Goal: Complete application form: Complete application form

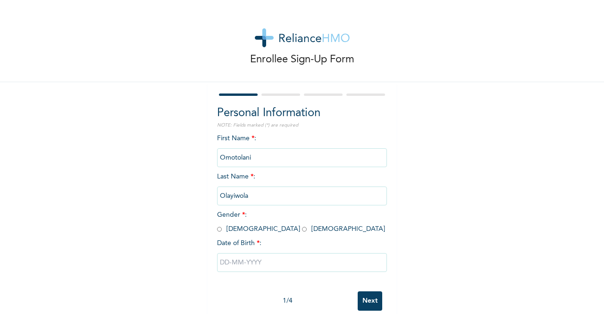
click at [390, 260] on div "Personal Information NOTE: Fields marked (*) are required First Name * : Omotol…" at bounding box center [302, 203] width 189 height 243
click at [302, 227] on input "radio" at bounding box center [304, 229] width 5 height 9
radio input "true"
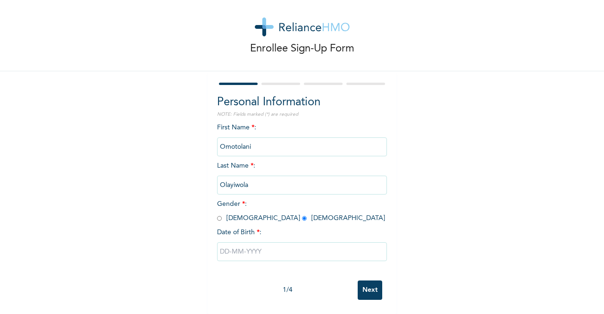
click at [248, 246] on input "text" at bounding box center [302, 251] width 170 height 19
select select "7"
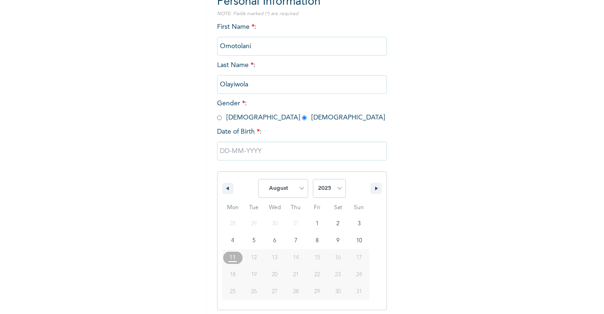
scroll to position [116, 0]
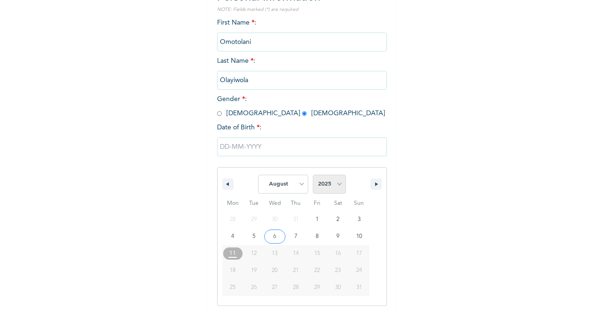
click at [336, 188] on select "2025 2024 2023 2022 2021 2020 2019 2018 2017 2016 2015 2014 2013 2012 2011 2010…" at bounding box center [329, 184] width 33 height 19
select select "1990"
click at [313, 176] on select "2025 2024 2023 2022 2021 2020 2019 2018 2017 2016 2015 2014 2013 2012 2011 2010…" at bounding box center [329, 184] width 33 height 19
click at [297, 186] on select "January February March April May June July August September October November De…" at bounding box center [283, 184] width 50 height 19
select select "11"
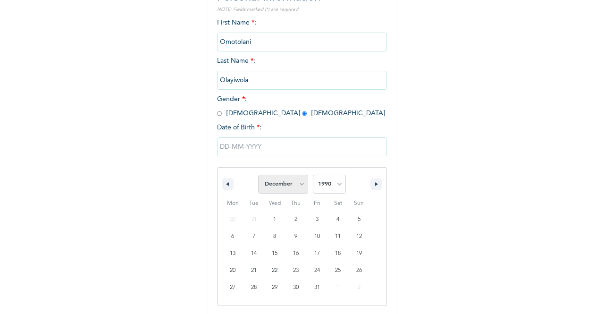
click at [258, 176] on select "January February March April May June July August September October November De…" at bounding box center [283, 184] width 50 height 19
type input "[DATE]"
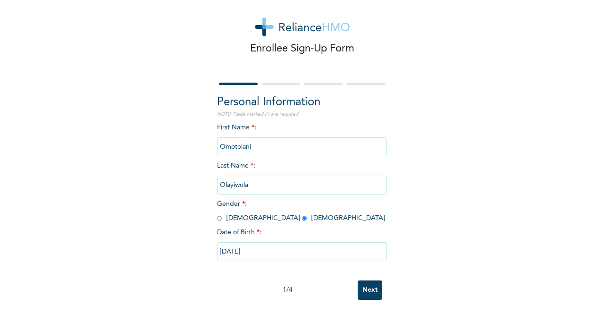
click at [360, 283] on input "Next" at bounding box center [370, 289] width 25 height 19
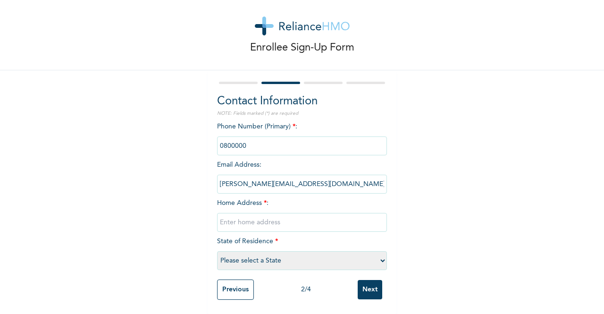
click at [251, 138] on input "phone" at bounding box center [302, 145] width 170 height 19
click at [235, 139] on input "phone" at bounding box center [302, 145] width 170 height 19
click at [252, 138] on input "phone" at bounding box center [302, 145] width 170 height 19
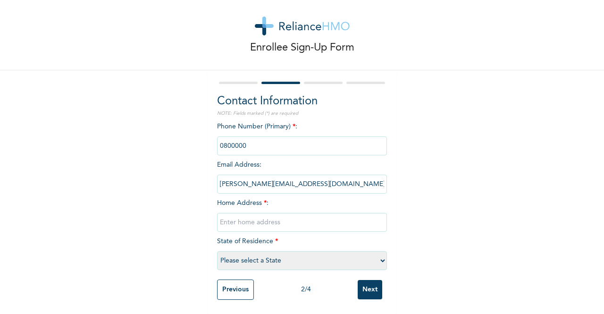
click at [252, 138] on input "phone" at bounding box center [302, 145] width 170 height 19
click at [244, 138] on input "phone" at bounding box center [302, 145] width 170 height 19
click at [245, 221] on input "text" at bounding box center [302, 222] width 170 height 19
type input "[STREET_ADDRESS]"
click at [258, 259] on select "Please select a State [PERSON_NAME] (FCT) [PERSON_NAME] Ibom [GEOGRAPHIC_DATA] …" at bounding box center [302, 260] width 170 height 19
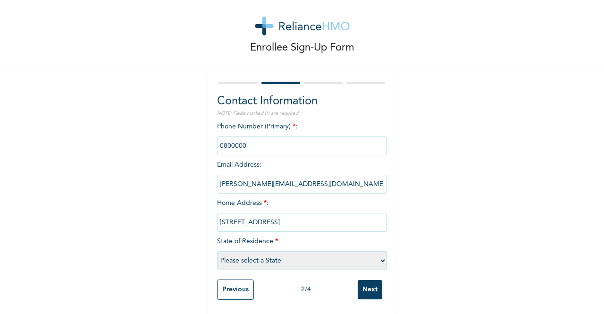
select select "25"
click at [217, 251] on select "Please select a State [PERSON_NAME] (FCT) [PERSON_NAME] Ibom [GEOGRAPHIC_DATA] …" at bounding box center [302, 260] width 170 height 19
click at [251, 140] on input "phone" at bounding box center [302, 145] width 170 height 19
click at [239, 136] on input "phone" at bounding box center [302, 145] width 170 height 19
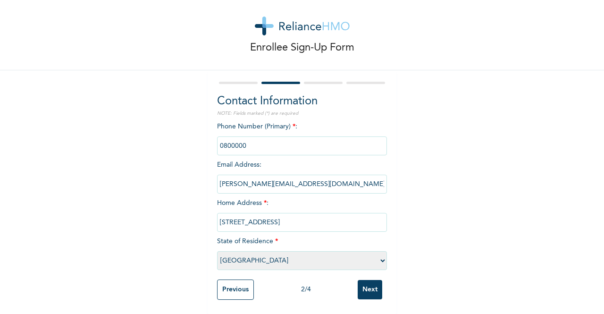
click at [239, 136] on input "phone" at bounding box center [302, 145] width 170 height 19
click at [266, 136] on input "phone" at bounding box center [302, 145] width 170 height 19
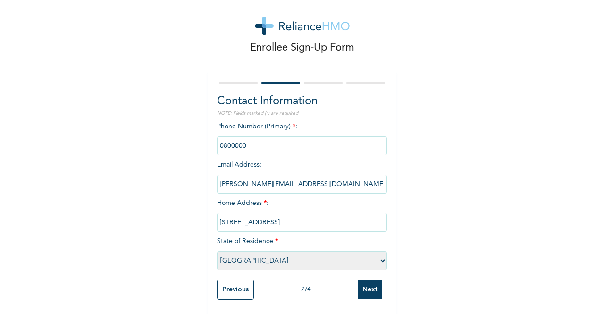
click at [250, 139] on input "phone" at bounding box center [302, 145] width 170 height 19
click at [248, 138] on input "phone" at bounding box center [302, 145] width 170 height 19
click at [359, 280] on input "Next" at bounding box center [370, 289] width 25 height 19
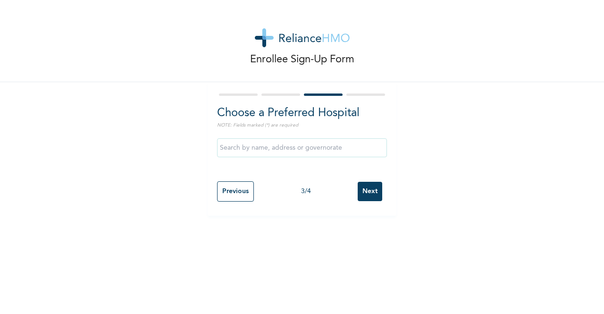
scroll to position [0, 0]
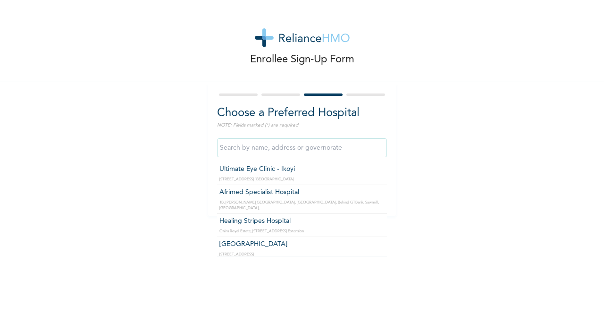
click at [273, 152] on input "text" at bounding box center [302, 147] width 170 height 19
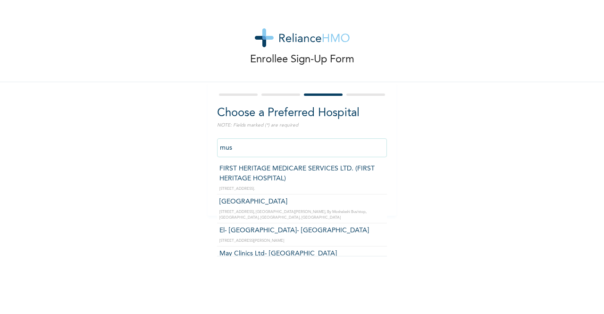
scroll to position [414, 0]
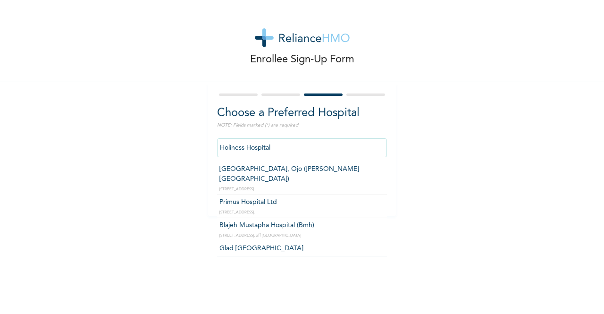
click at [286, 152] on input "Holiness Hospital" at bounding box center [302, 147] width 170 height 19
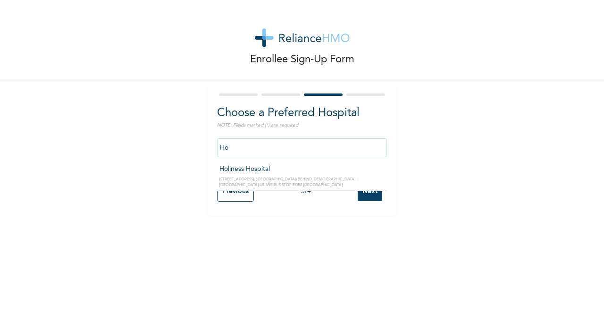
type input "H"
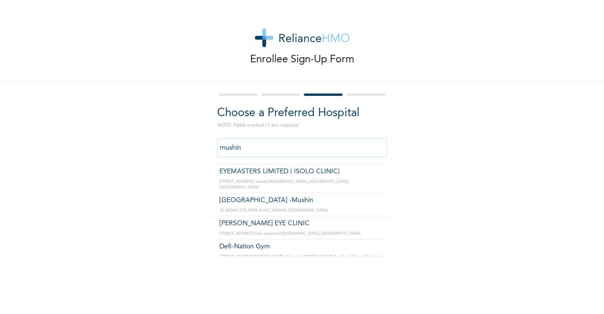
scroll to position [0, 0]
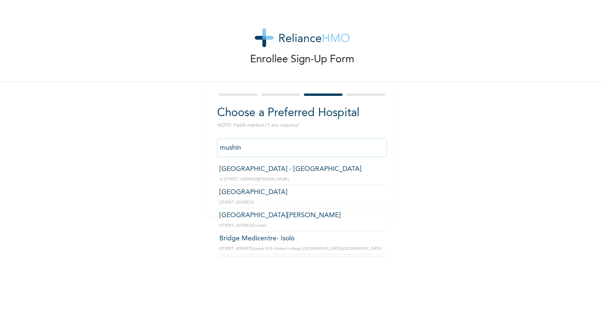
type input "[GEOGRAPHIC_DATA] - [GEOGRAPHIC_DATA]"
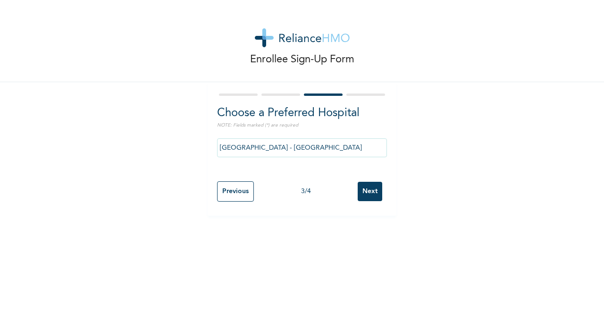
click at [368, 195] on input "Next" at bounding box center [370, 191] width 25 height 19
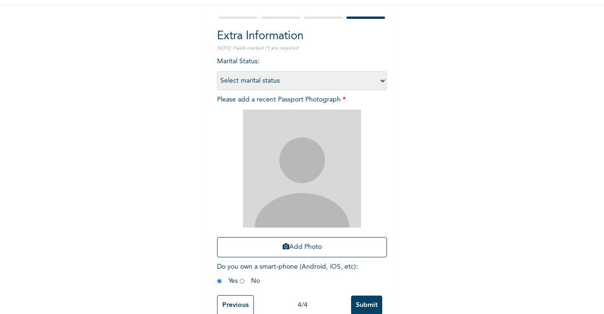
scroll to position [100, 0]
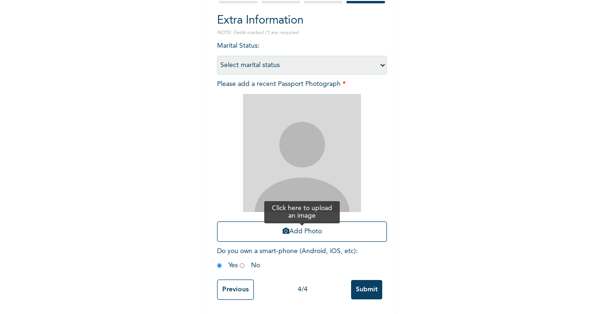
click at [305, 229] on button "Add Photo" at bounding box center [302, 231] width 170 height 20
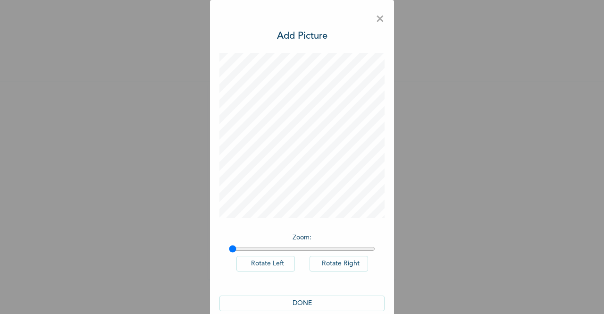
scroll to position [0, 0]
click at [243, 248] on input "range" at bounding box center [302, 249] width 146 height 8
drag, startPoint x: 243, startPoint y: 248, endPoint x: 195, endPoint y: 238, distance: 49.5
type input "1"
click at [229, 245] on input "range" at bounding box center [302, 249] width 146 height 8
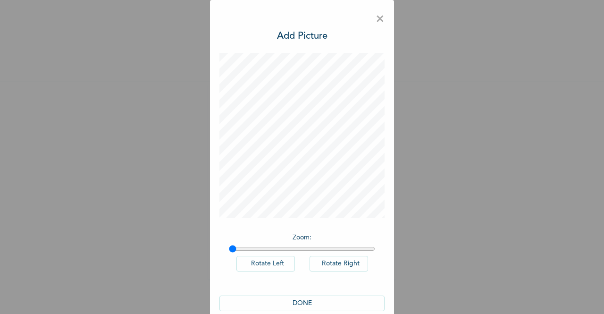
click at [303, 304] on button "DONE" at bounding box center [302, 304] width 165 height 16
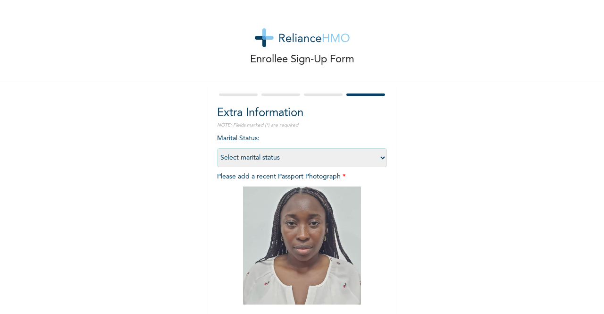
scroll to position [100, 0]
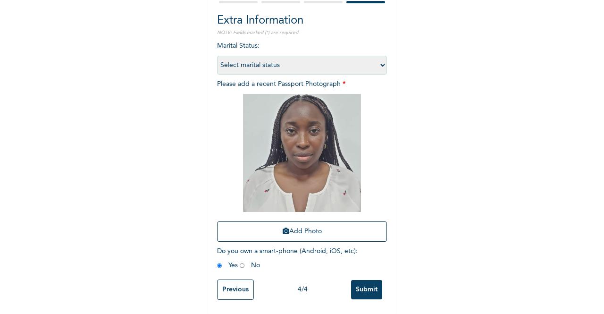
click at [359, 282] on input "Submit" at bounding box center [366, 289] width 31 height 19
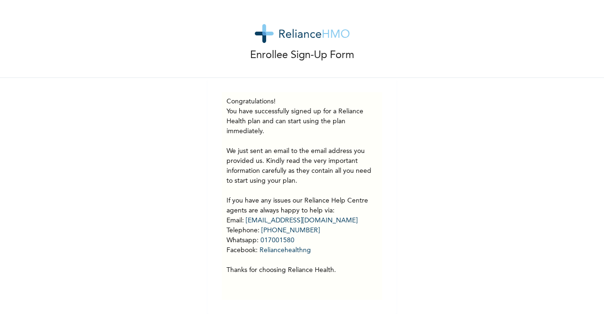
scroll to position [0, 0]
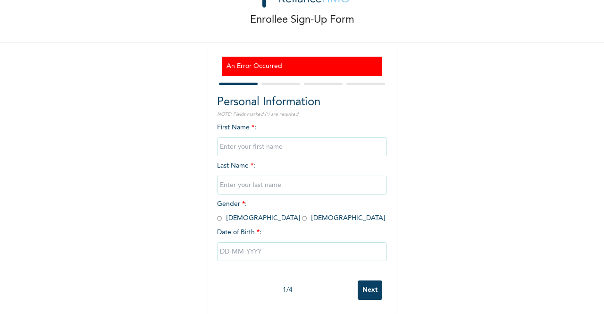
scroll to position [48, 0]
click at [250, 140] on input "text" at bounding box center [302, 146] width 170 height 19
type input "Omotolani"
click at [272, 179] on input "text" at bounding box center [302, 185] width 170 height 19
type input "Olayiwola"
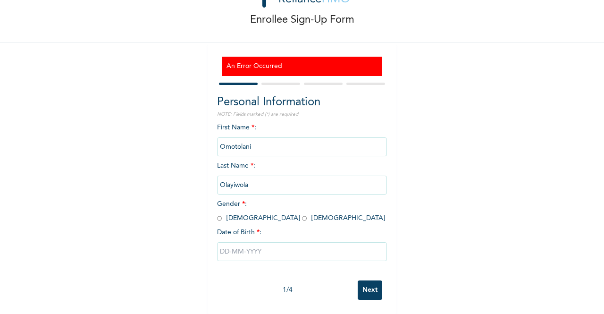
click at [302, 214] on input "radio" at bounding box center [304, 218] width 5 height 9
radio input "true"
click at [262, 246] on input "text" at bounding box center [302, 251] width 170 height 19
select select "7"
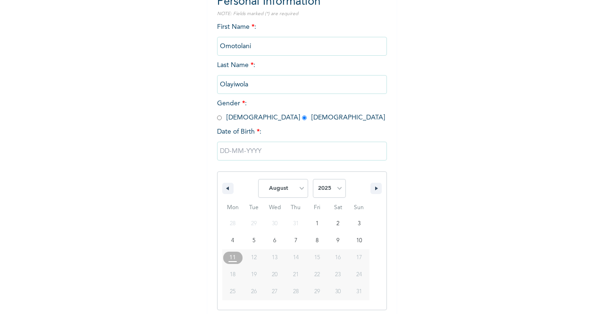
scroll to position [144, 0]
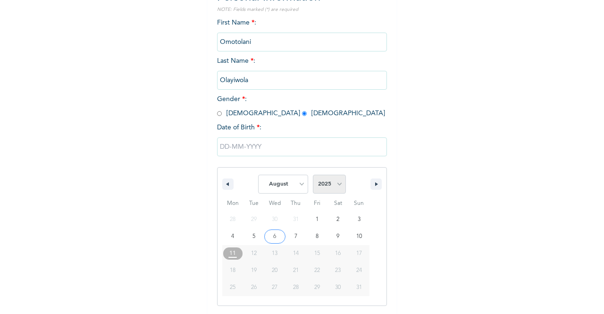
click at [336, 184] on select "2025 2024 2023 2022 2021 2020 2019 2018 2017 2016 2015 2014 2013 2012 2011 2010…" at bounding box center [329, 184] width 33 height 19
select select "1990"
click at [313, 176] on select "2025 2024 2023 2022 2021 2020 2019 2018 2017 2016 2015 2014 2013 2012 2011 2010…" at bounding box center [329, 184] width 33 height 19
click at [298, 185] on select "January February March April May June July August September October November De…" at bounding box center [283, 184] width 50 height 19
select select "11"
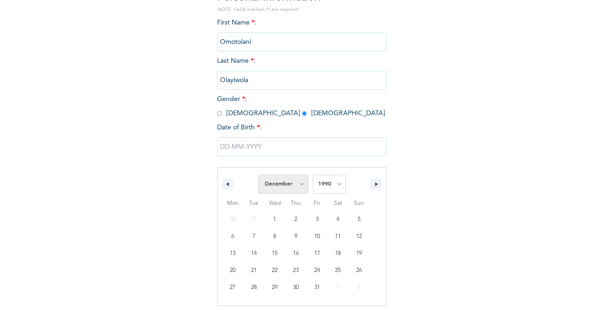
click at [258, 176] on select "January February March April May June July August September October November De…" at bounding box center [283, 184] width 50 height 19
type input "[DATE]"
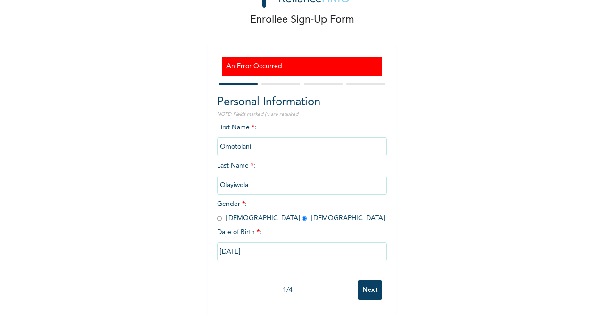
click at [363, 283] on input "Next" at bounding box center [370, 289] width 25 height 19
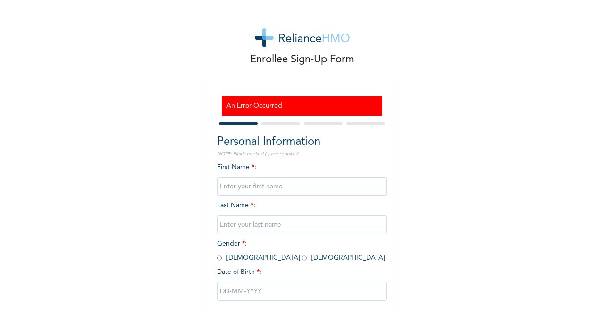
scroll to position [48, 0]
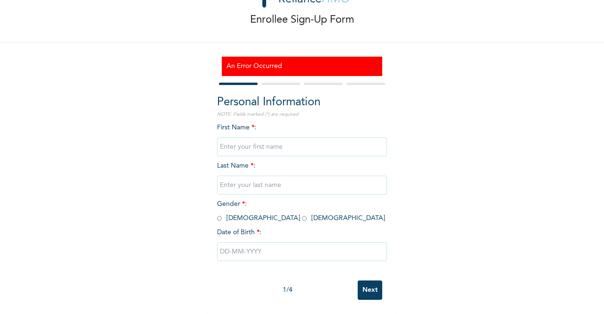
click at [265, 140] on input "text" at bounding box center [302, 146] width 170 height 19
type input "Omotolani"
click at [265, 183] on input "text" at bounding box center [302, 185] width 170 height 19
type input "Olayiwola"
click at [302, 214] on input "radio" at bounding box center [304, 218] width 5 height 9
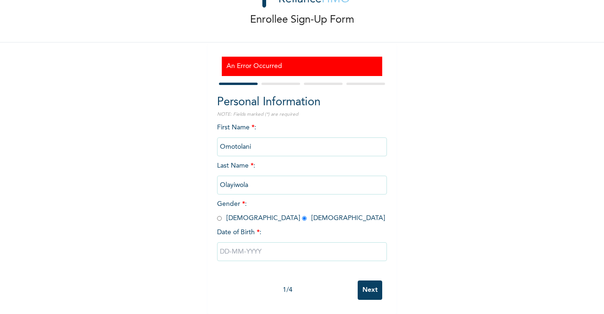
radio input "true"
click at [248, 243] on input "text" at bounding box center [302, 251] width 170 height 19
select select "7"
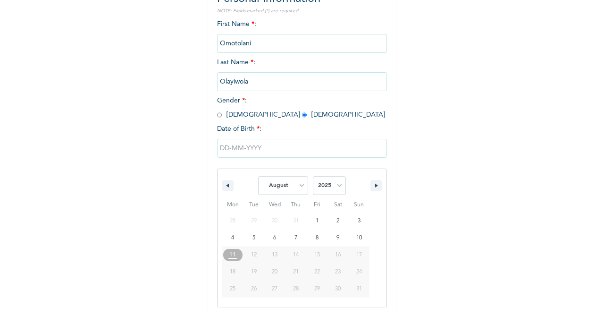
scroll to position [144, 0]
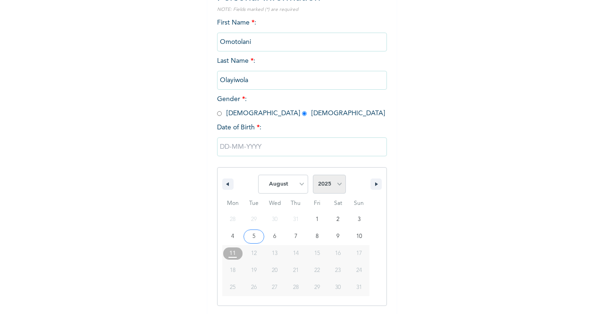
click at [331, 187] on select "2025 2024 2023 2022 2021 2020 2019 2018 2017 2016 2015 2014 2013 2012 2011 2010…" at bounding box center [329, 184] width 33 height 19
select select "1990"
click at [313, 176] on select "2025 2024 2023 2022 2021 2020 2019 2018 2017 2016 2015 2014 2013 2012 2011 2010…" at bounding box center [329, 184] width 33 height 19
click at [300, 187] on select "January February March April May June July August September October November De…" at bounding box center [283, 184] width 50 height 19
select select "11"
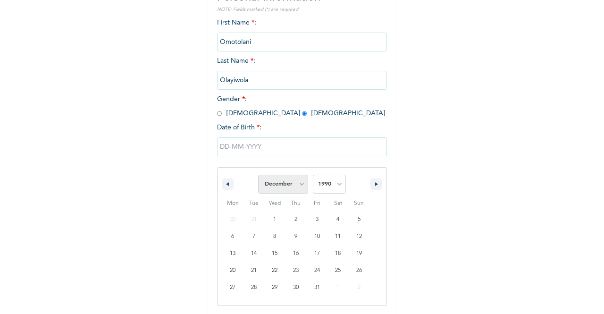
click at [258, 176] on select "January February March April May June July August September October November De…" at bounding box center [283, 184] width 50 height 19
type input "[DATE]"
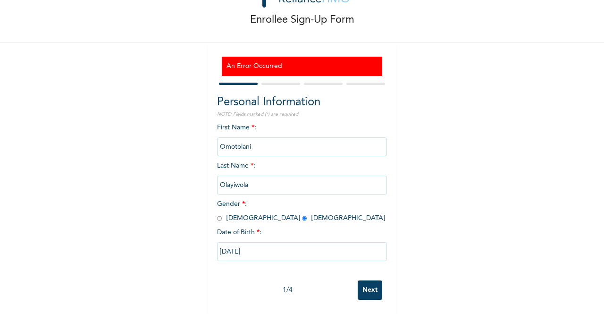
scroll to position [48, 0]
click at [370, 286] on input "Next" at bounding box center [370, 289] width 25 height 19
